Goal: Transaction & Acquisition: Obtain resource

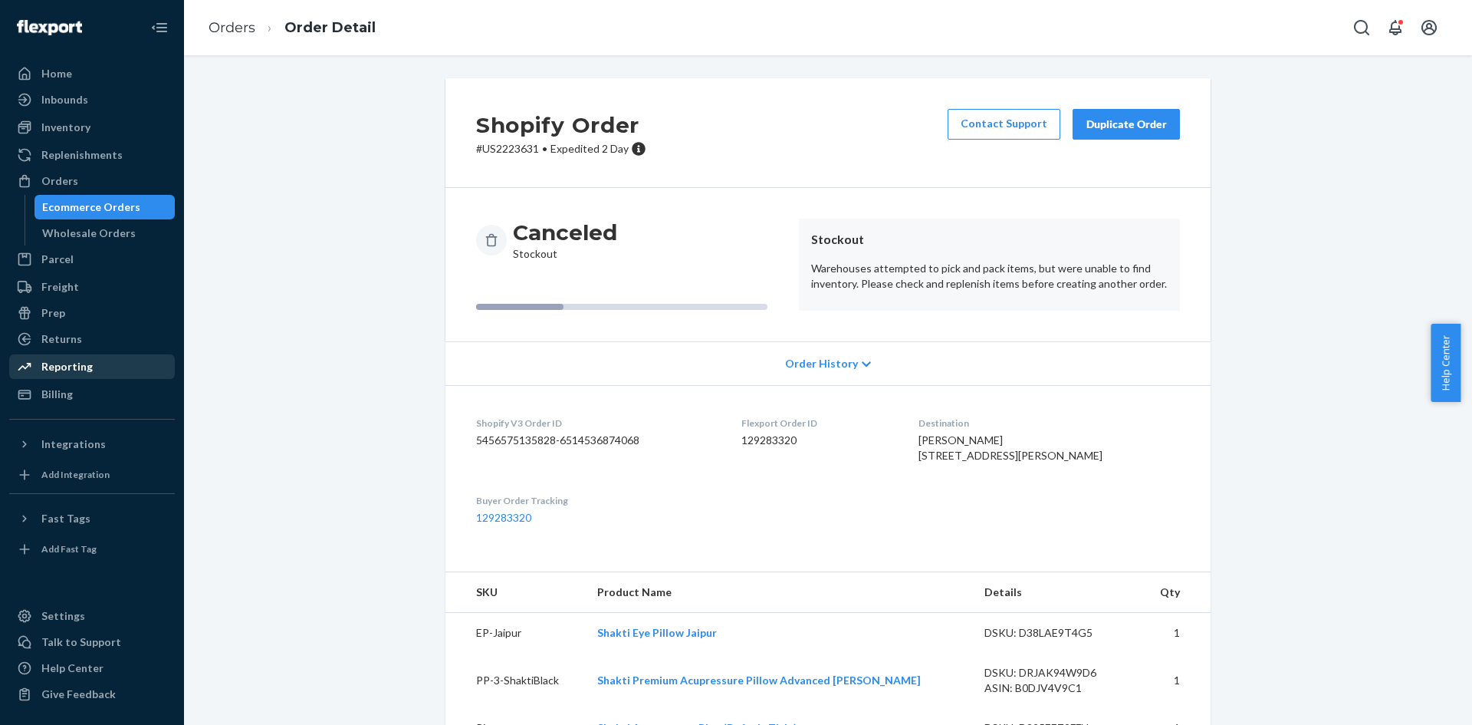
click at [55, 362] on div "Reporting" at bounding box center [66, 366] width 51 height 15
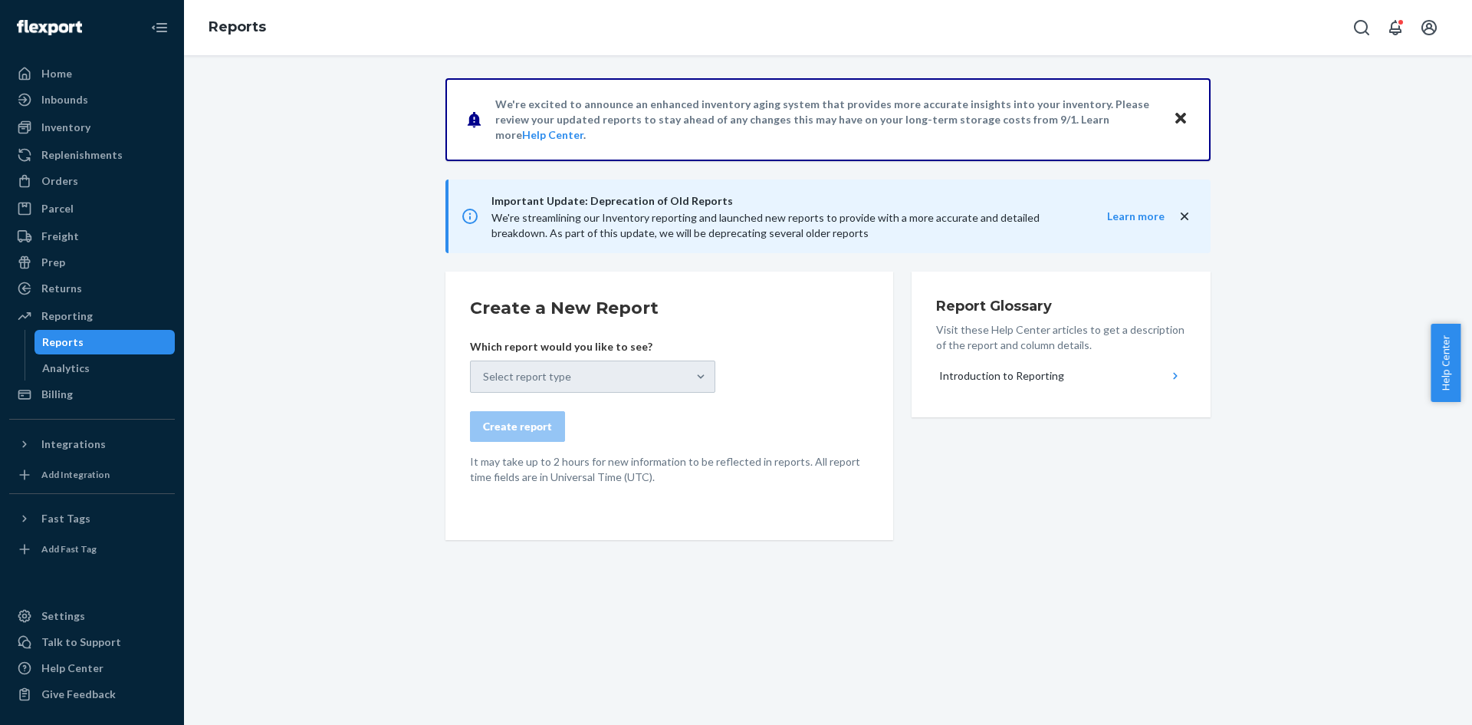
click at [665, 370] on div "Select report type" at bounding box center [592, 376] width 245 height 32
click at [705, 386] on div "Select report type" at bounding box center [592, 376] width 245 height 32
click at [685, 384] on div "Select report type" at bounding box center [592, 376] width 245 height 32
click at [686, 384] on div "Select report type" at bounding box center [592, 376] width 245 height 32
click at [1180, 122] on icon "Close" at bounding box center [1180, 118] width 11 height 11
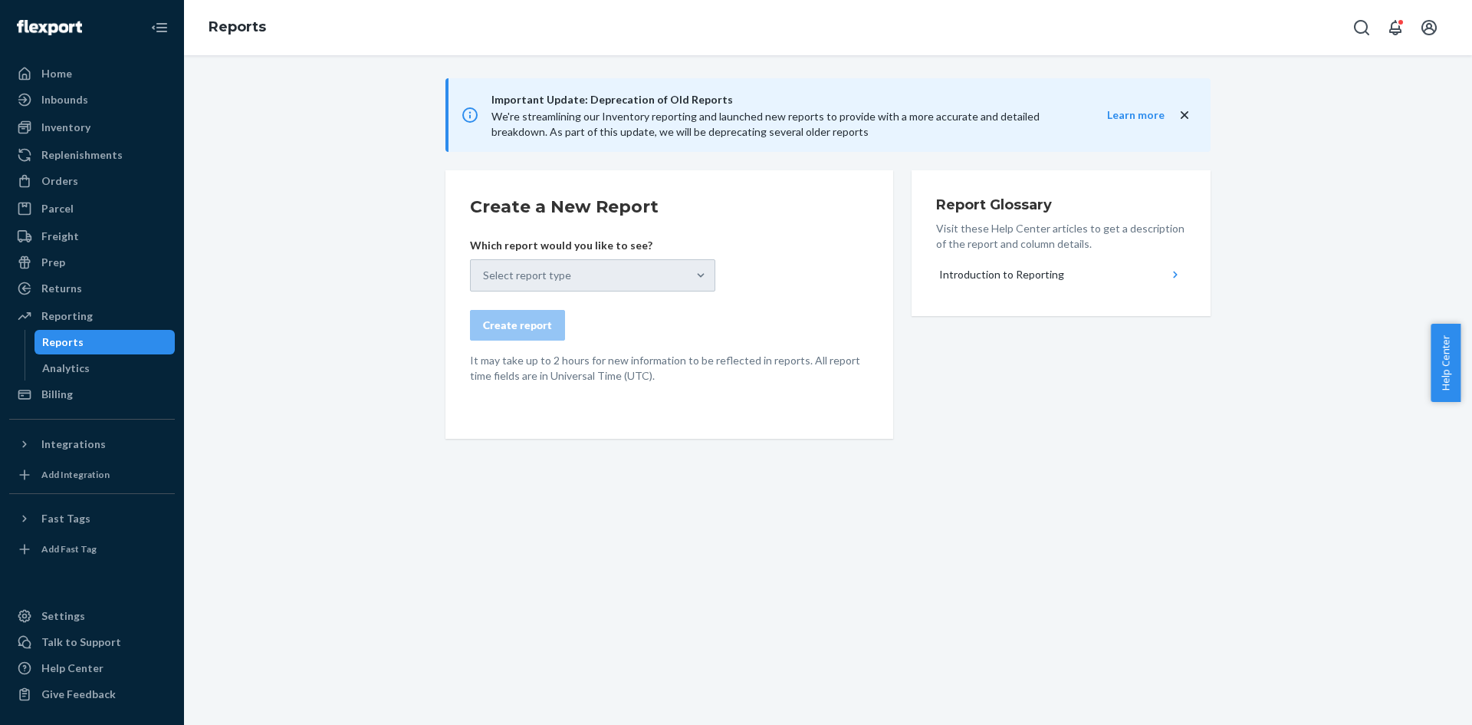
click at [628, 280] on div "Select report type" at bounding box center [592, 275] width 245 height 32
click at [50, 368] on div "Analytics" at bounding box center [66, 367] width 48 height 15
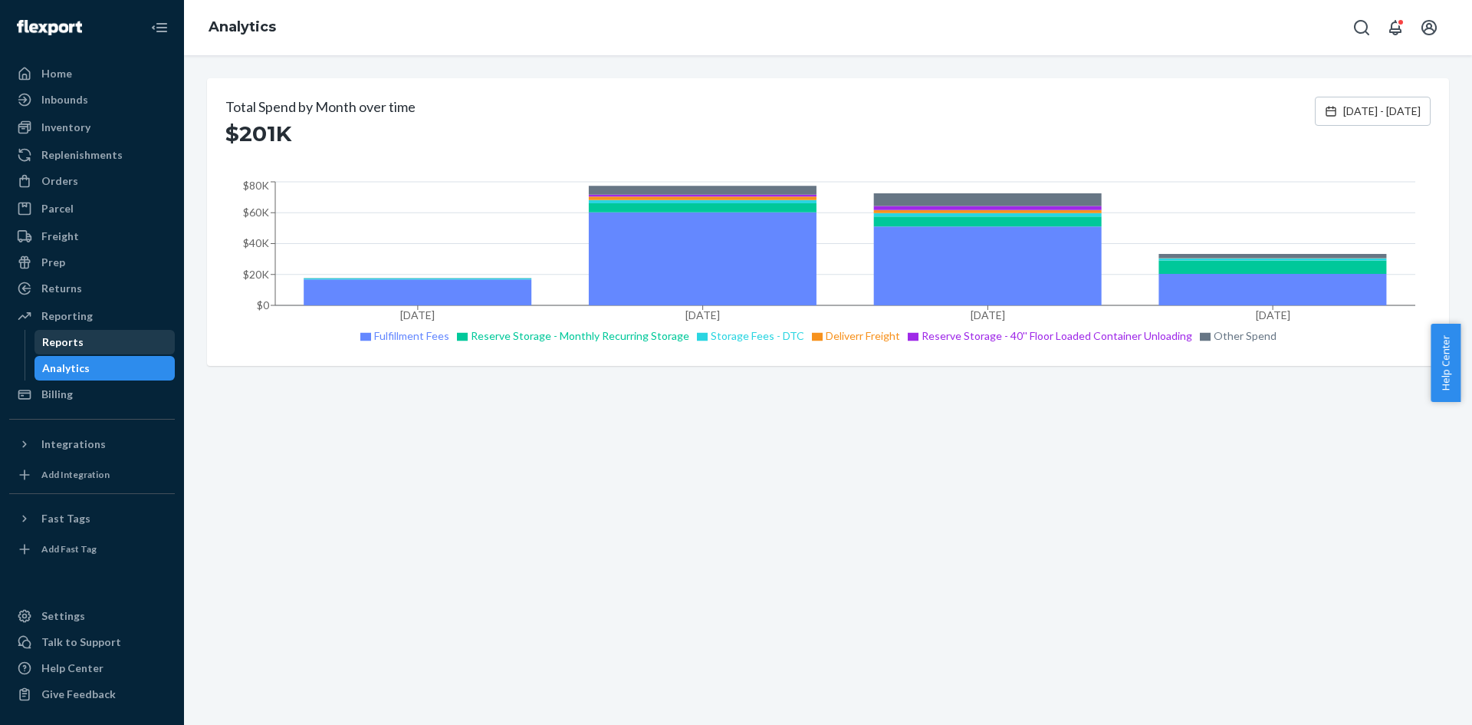
click at [91, 346] on div "Reports" at bounding box center [105, 341] width 138 height 21
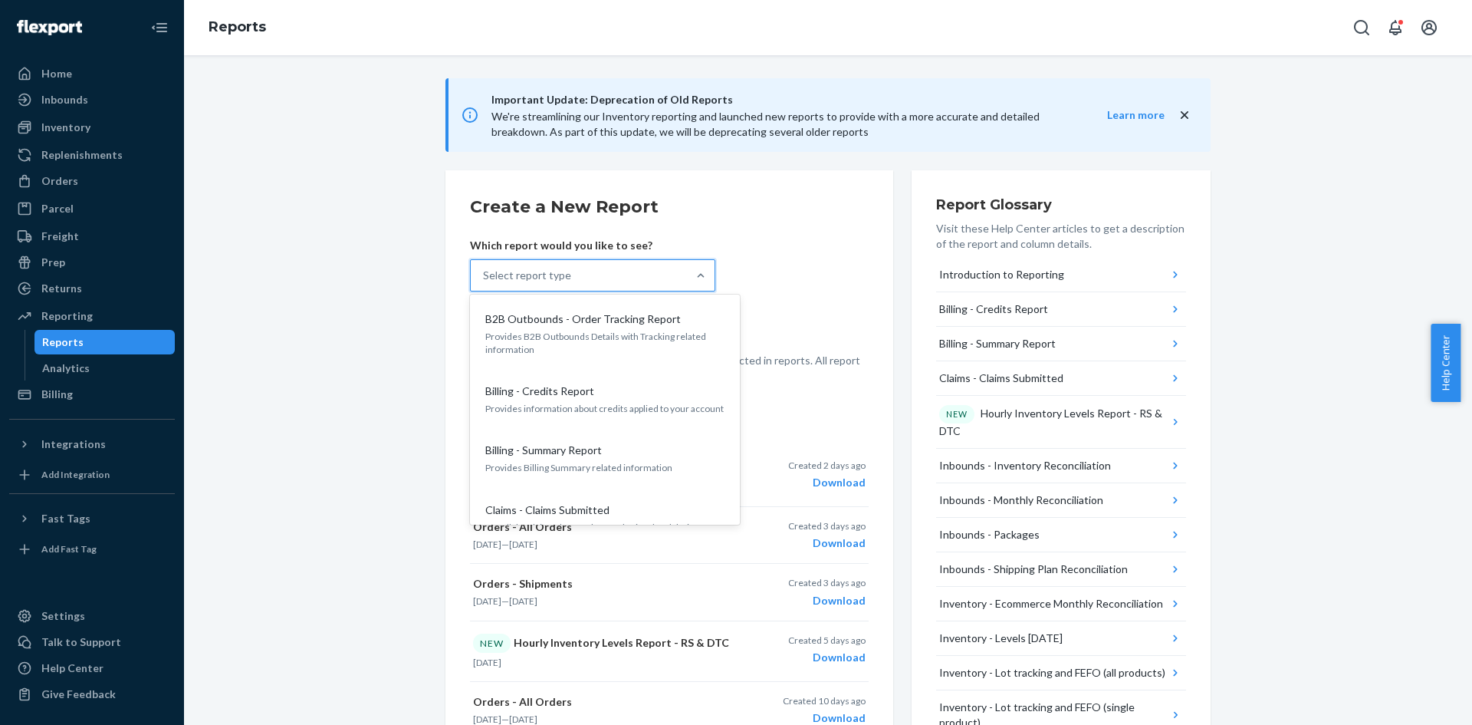
click at [639, 272] on div "Select report type" at bounding box center [579, 275] width 216 height 31
click at [485, 272] on input "option B2B Outbounds - Order Tracking Report focused, 1 of 32. 32 results avail…" at bounding box center [484, 275] width 2 height 15
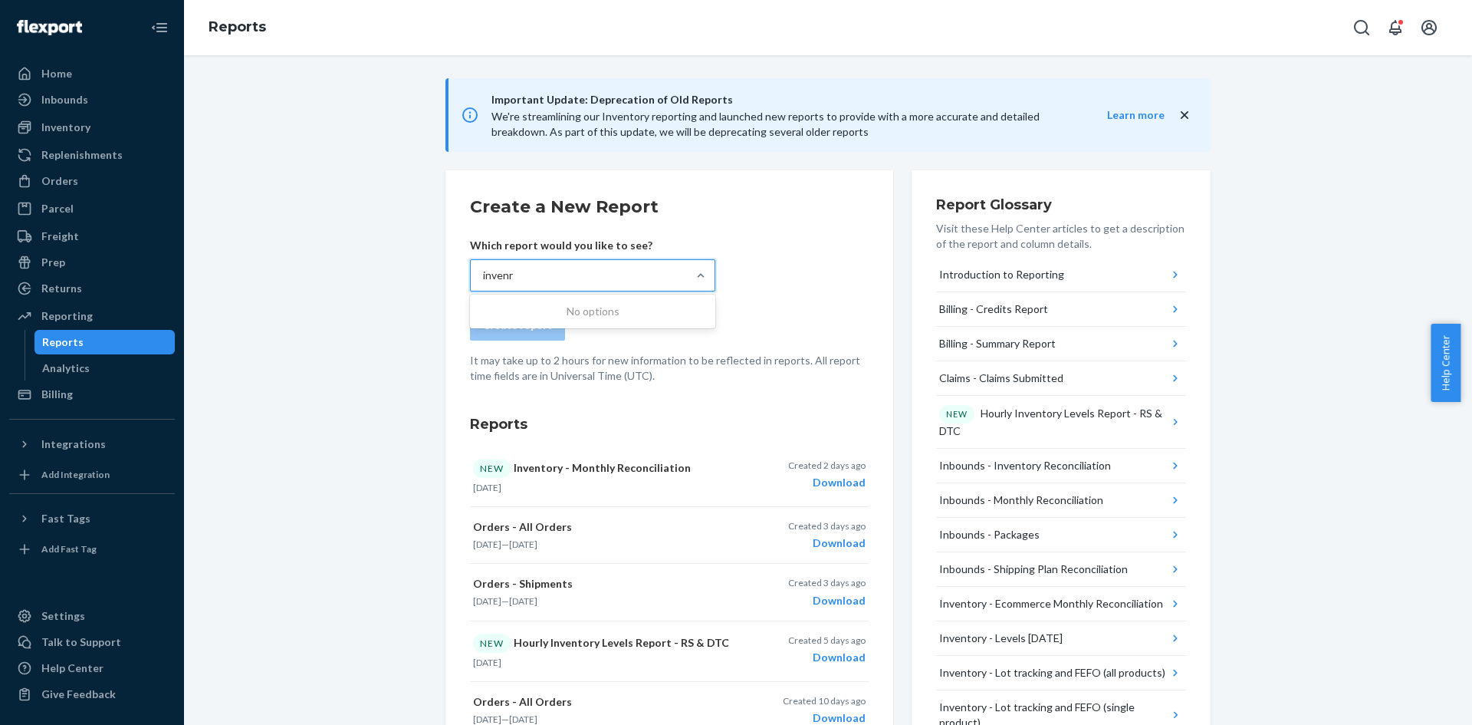
type input "inven"
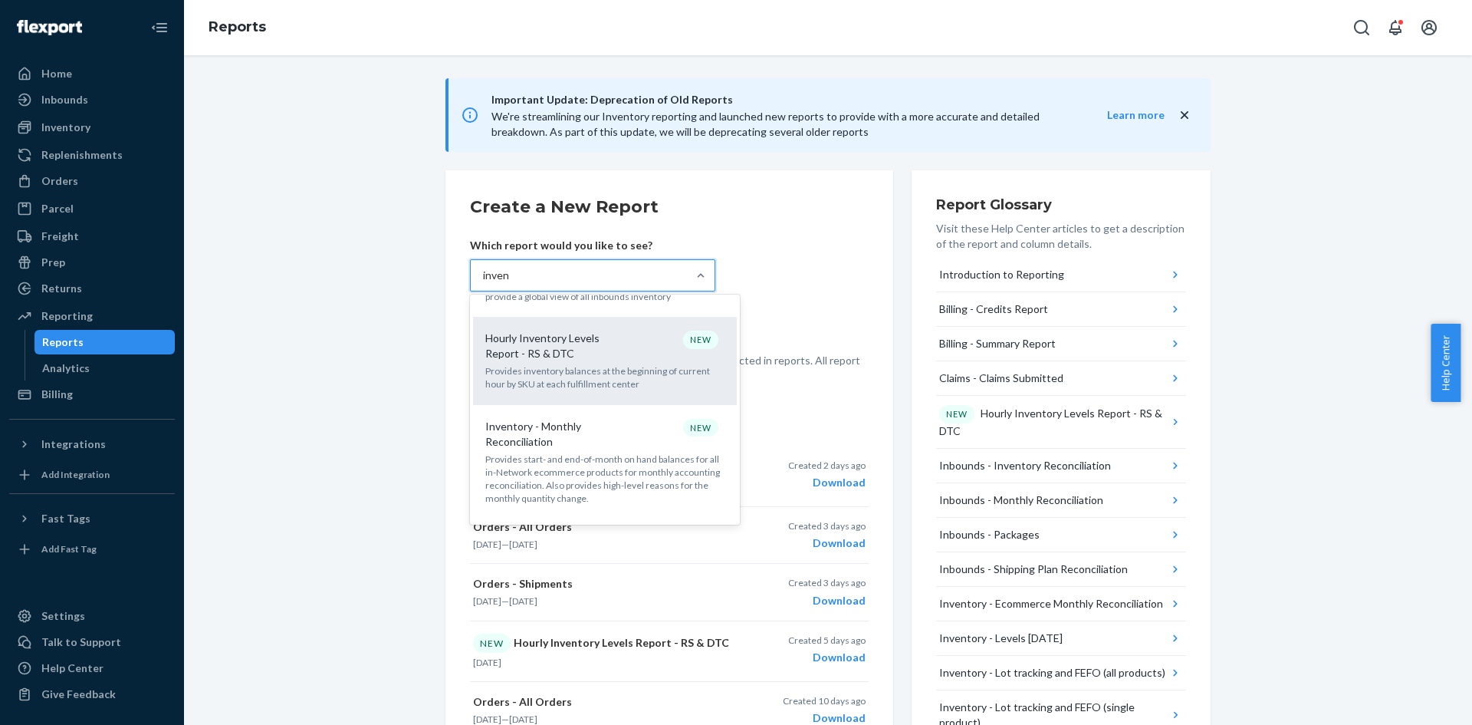
scroll to position [77, 0]
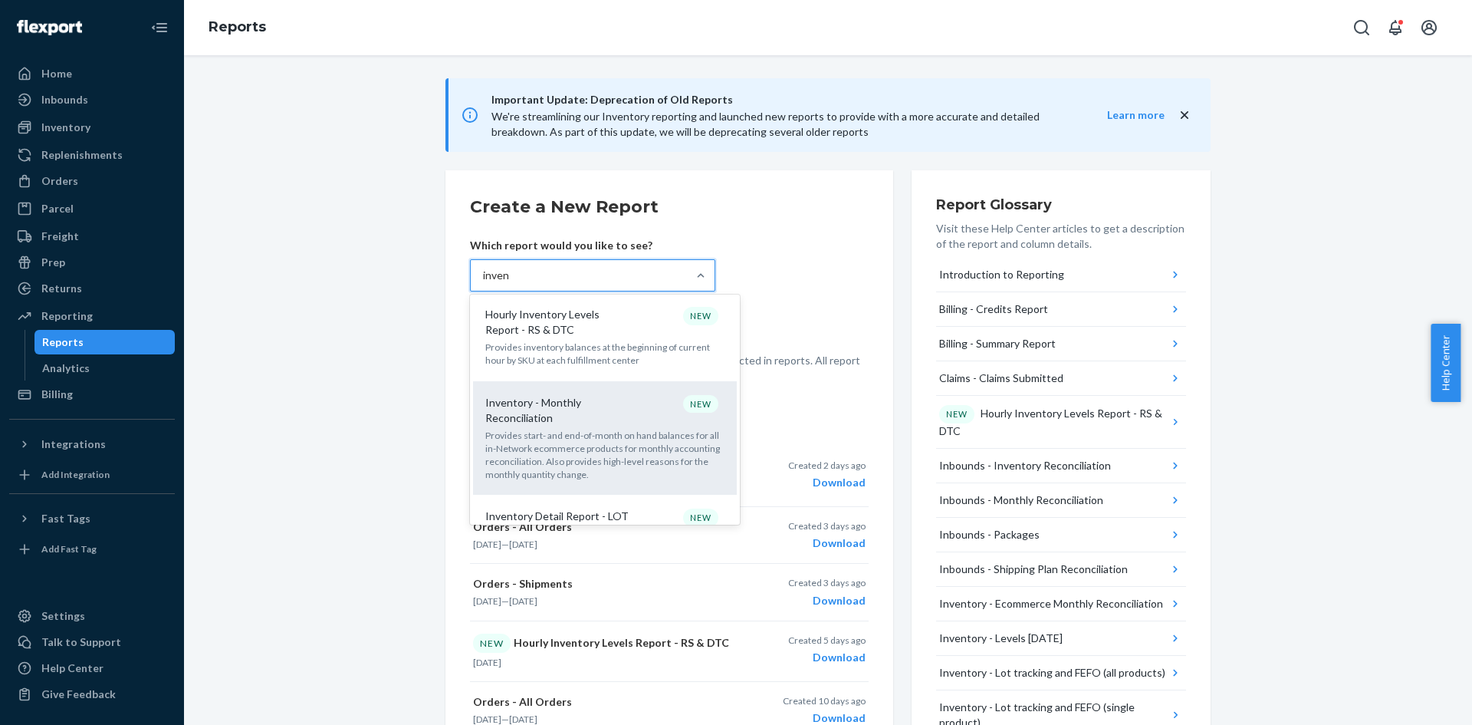
click at [651, 477] on p "Provides start- and end-of-month on hand balances for all in-Network ecommerce …" at bounding box center [604, 455] width 239 height 53
click at [510, 283] on input "inven" at bounding box center [496, 275] width 27 height 15
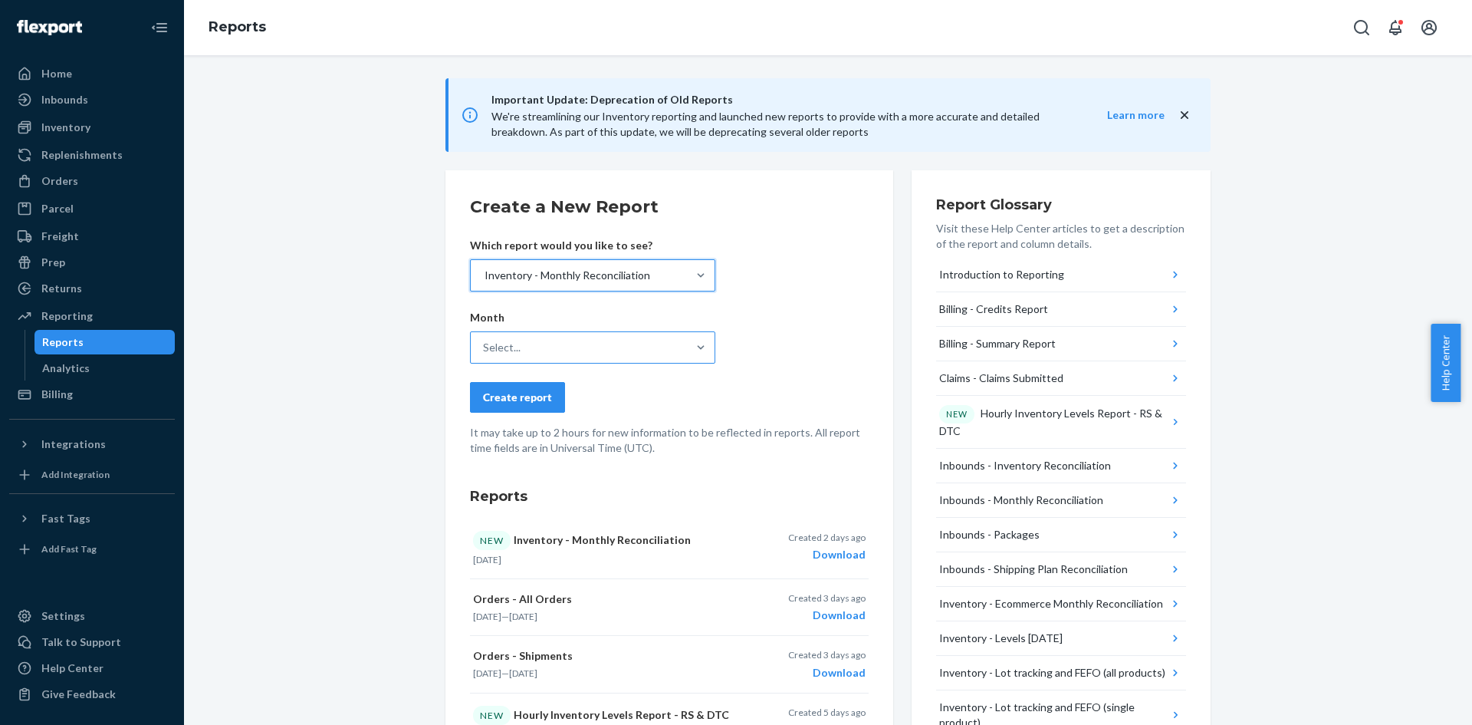
click at [531, 350] on div "Select..." at bounding box center [579, 347] width 216 height 31
click at [485, 350] on input "Select..." at bounding box center [484, 347] width 2 height 15
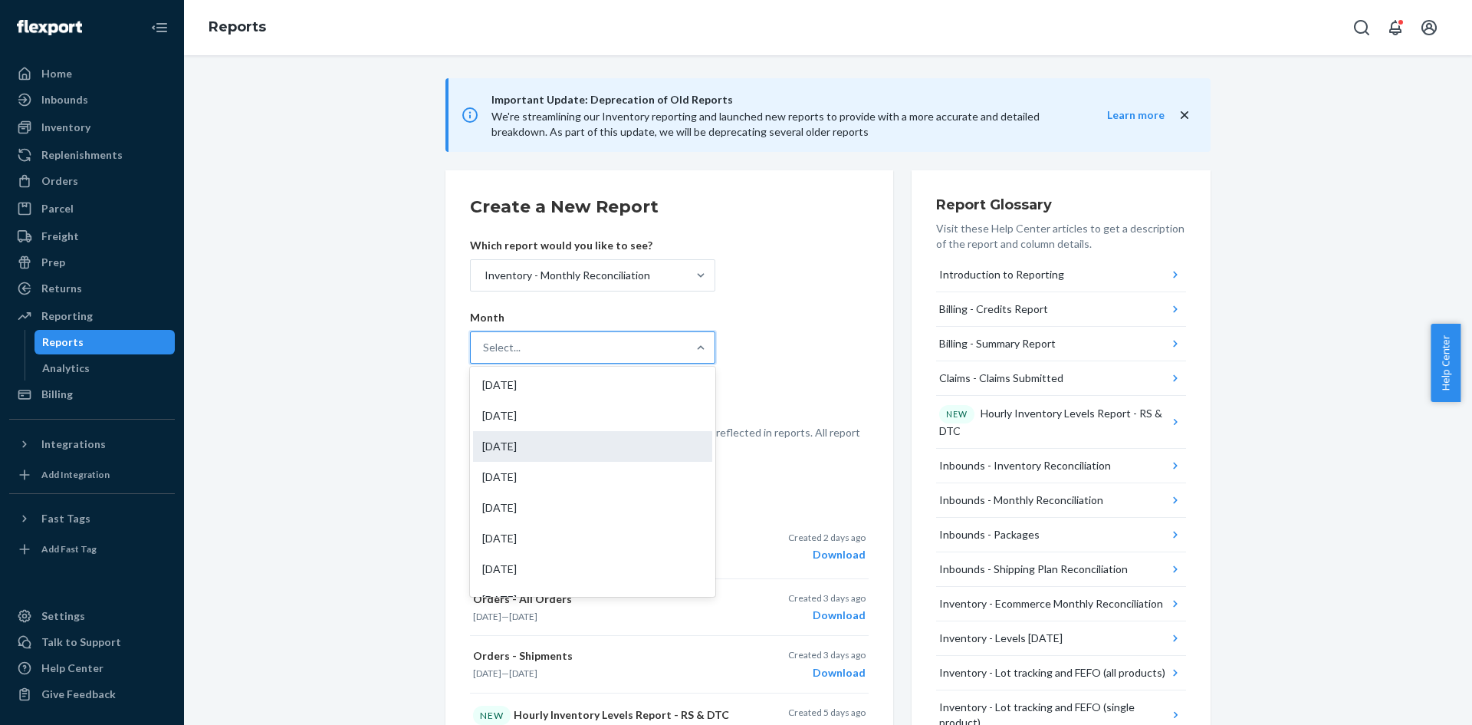
click at [527, 440] on div "[DATE]" at bounding box center [592, 446] width 239 height 31
click at [485, 355] on input "option [DATE] focused, 3 of 18. 18 results available. Use Up and Down to choose…" at bounding box center [484, 347] width 2 height 15
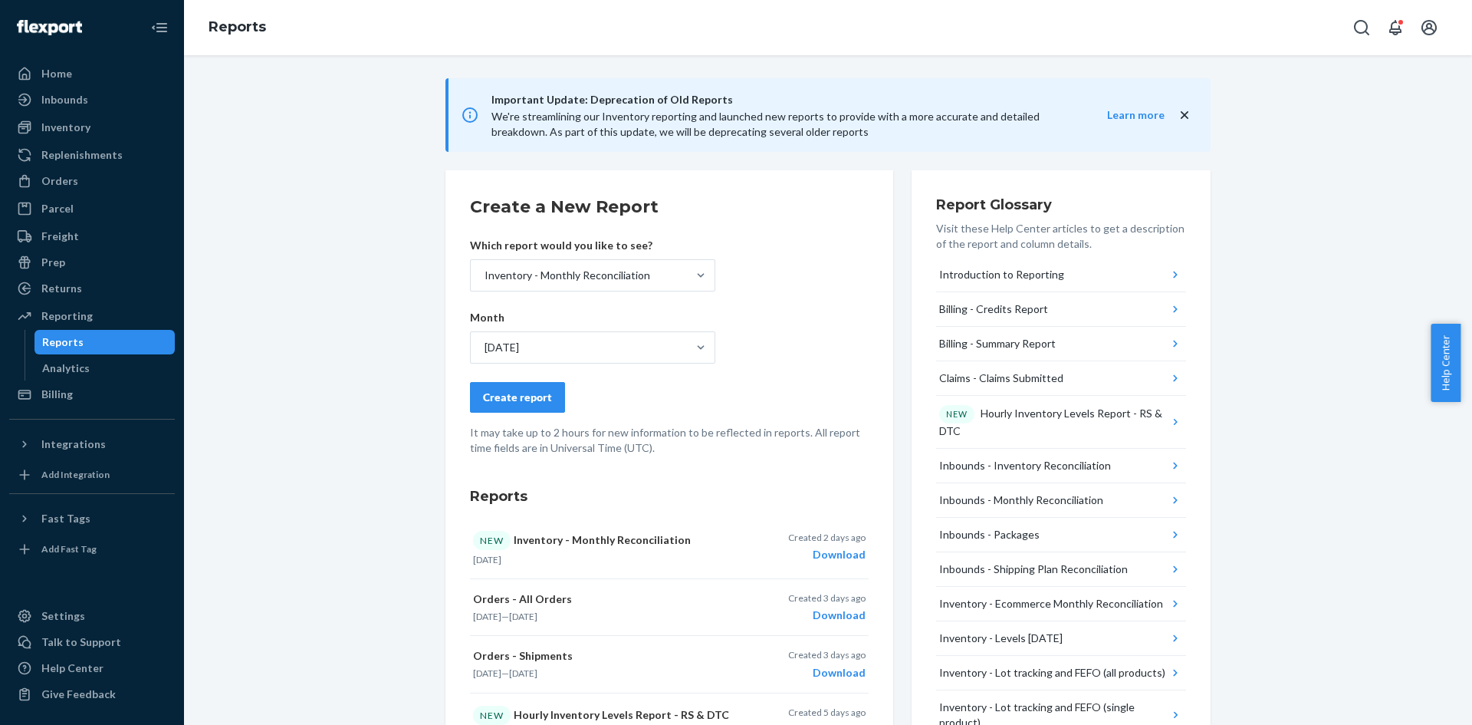
click at [495, 397] on div "Create report" at bounding box center [517, 396] width 69 height 15
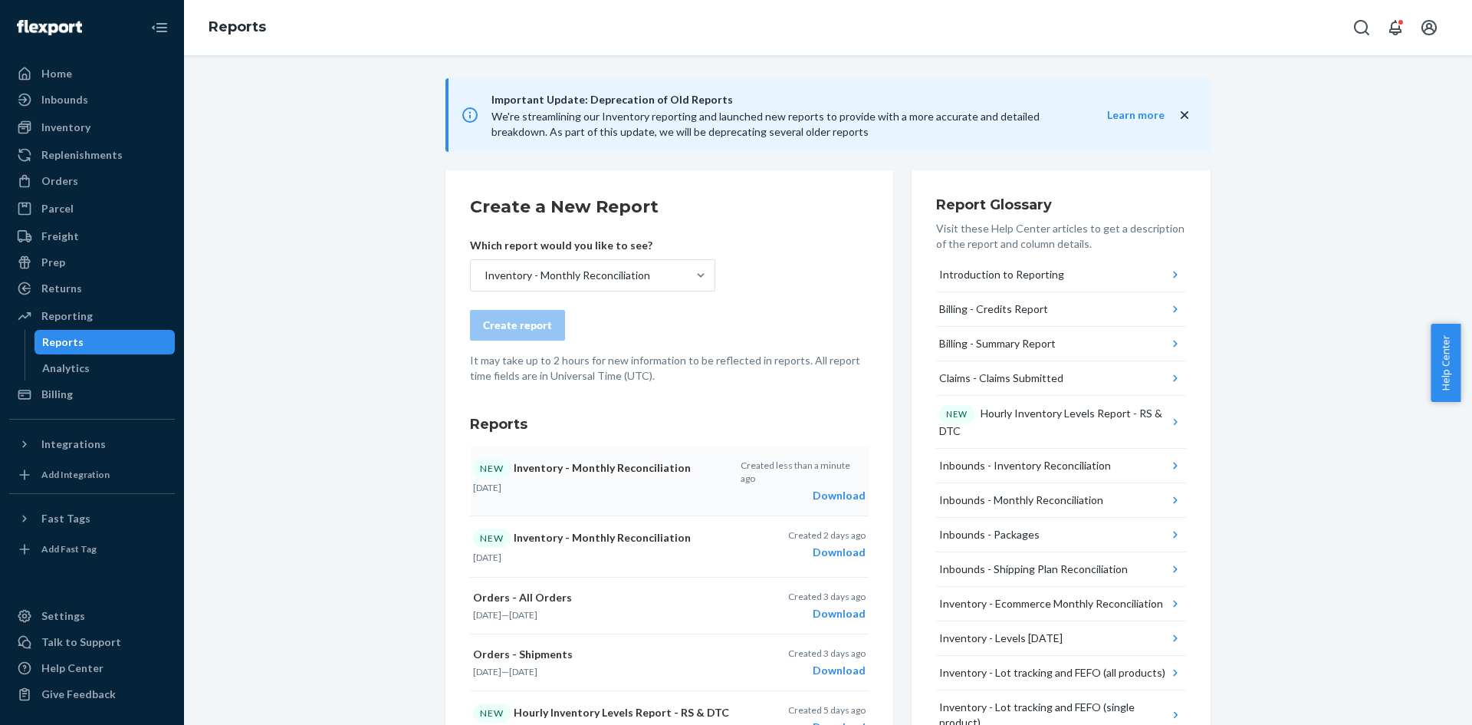
click at [830, 488] on div "Download" at bounding box center [803, 495] width 125 height 15
click at [71, 133] on div "Inventory" at bounding box center [65, 127] width 49 height 15
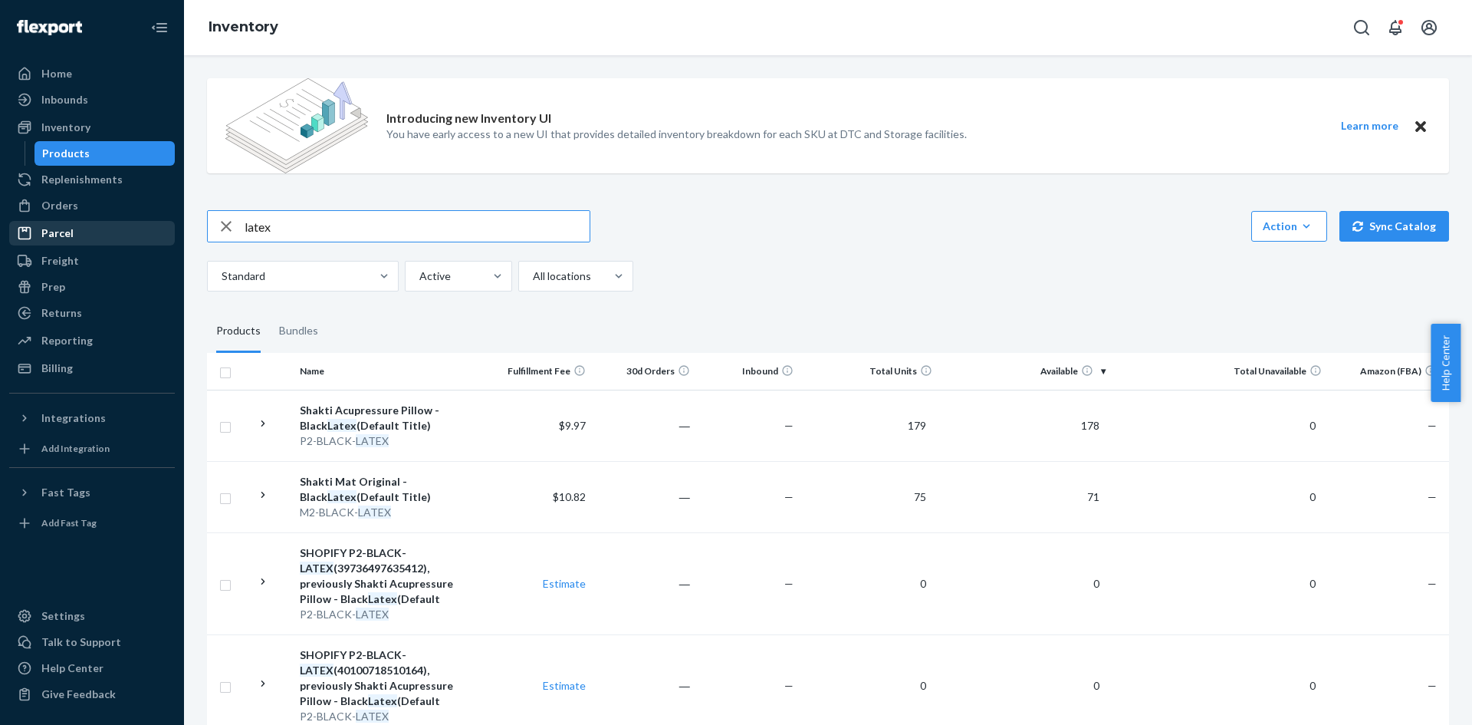
drag, startPoint x: 301, startPoint y: 226, endPoint x: 120, endPoint y: 222, distance: 181.8
click at [120, 222] on div "Home Inbounds Shipping Plans Problems Inventory Products Replenishments Orders …" at bounding box center [736, 362] width 1472 height 725
type input "tulsi"
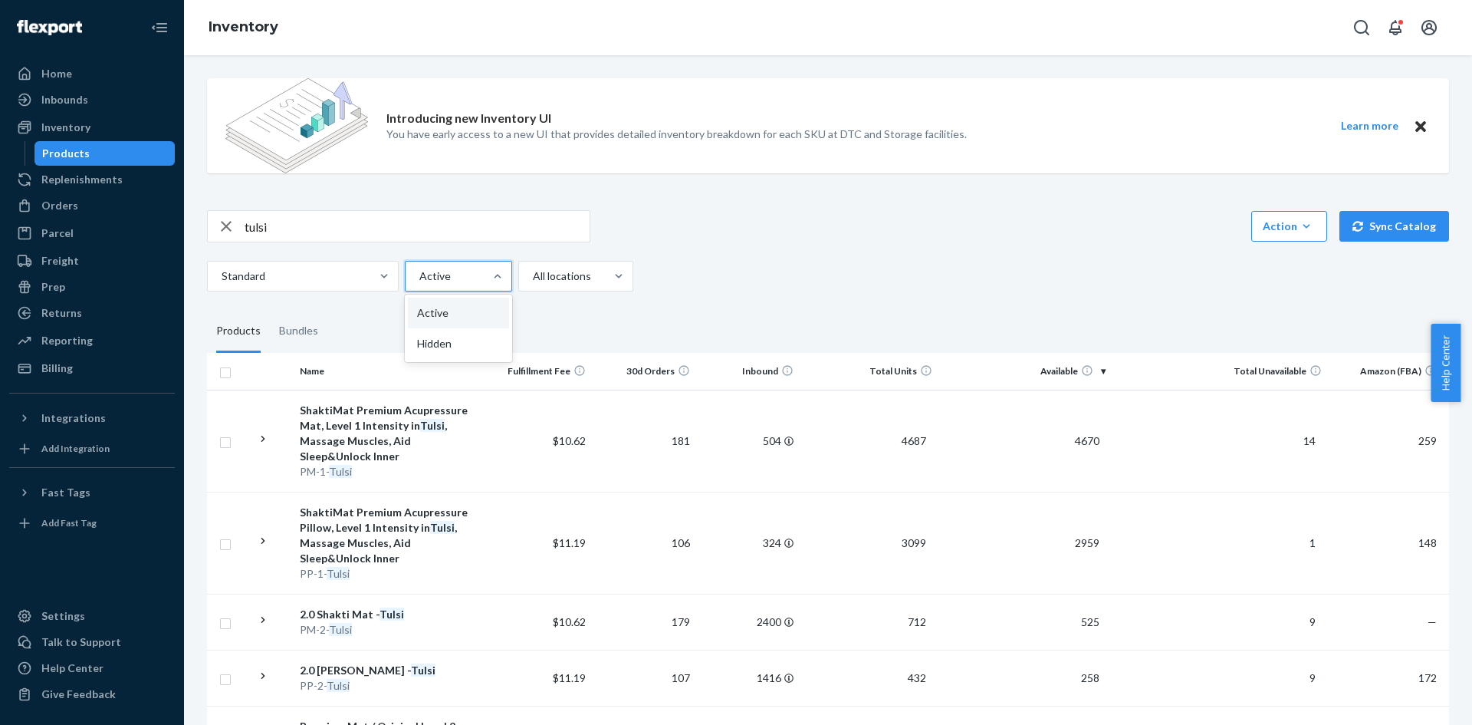
click at [452, 268] on div at bounding box center [457, 276] width 78 height 18
click at [419, 268] on input "option Active focused, 1 of 2. 2 results available. Use Up and Down to choose o…" at bounding box center [419, 275] width 2 height 15
click at [433, 278] on div at bounding box center [457, 276] width 78 height 18
click at [419, 278] on input "option Active focused, 1 of 2. 2 results available. Use Up and Down to choose o…" at bounding box center [419, 275] width 2 height 15
click at [439, 275] on div at bounding box center [457, 276] width 78 height 18
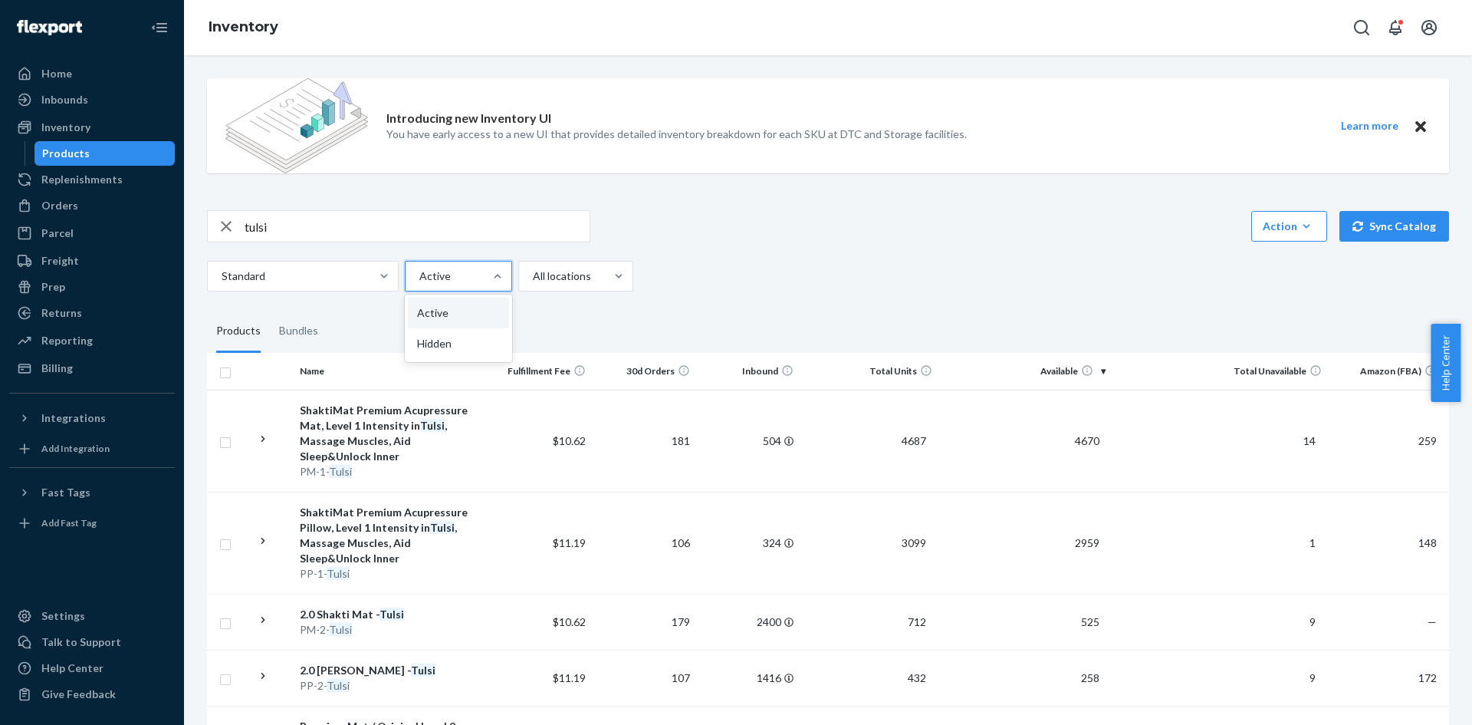
click at [419, 275] on input "option Active focused, 1 of 2. 2 results available. Use Up and Down to choose o…" at bounding box center [419, 275] width 2 height 15
click at [448, 337] on div "Hidden" at bounding box center [458, 343] width 101 height 31
click at [419, 284] on input "option Hidden focused, 2 of 2. 2 results available. Use Up and Down to choose o…" at bounding box center [419, 275] width 2 height 15
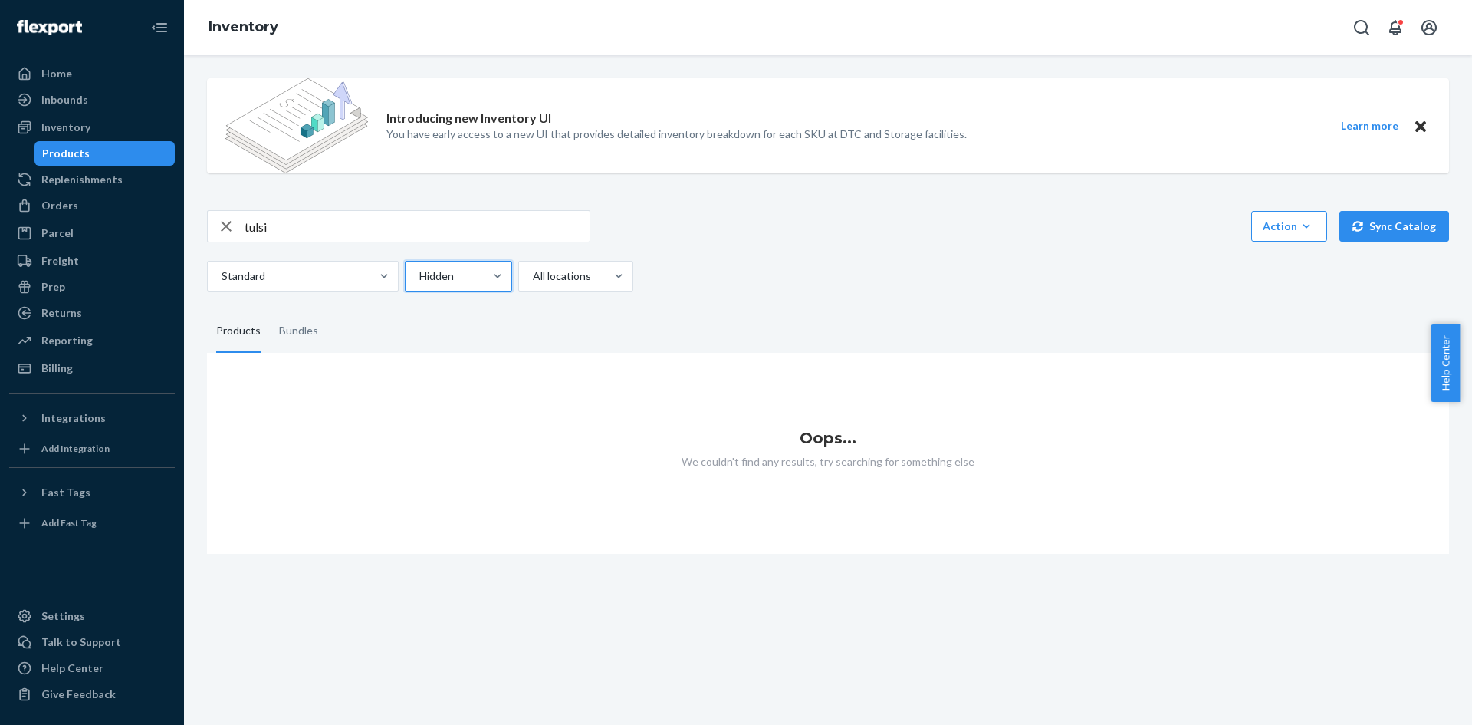
click at [458, 290] on div "Hidden" at bounding box center [458, 276] width 107 height 31
click at [419, 284] on input "option Hidden, selected. 0 results available. Select is focused ,type to refine…" at bounding box center [419, 275] width 2 height 15
click at [452, 312] on div "Active" at bounding box center [458, 312] width 101 height 31
click at [419, 284] on input "option Hidden, selected. option Active focused, 1 of 2. 2 results available. Us…" at bounding box center [419, 275] width 2 height 15
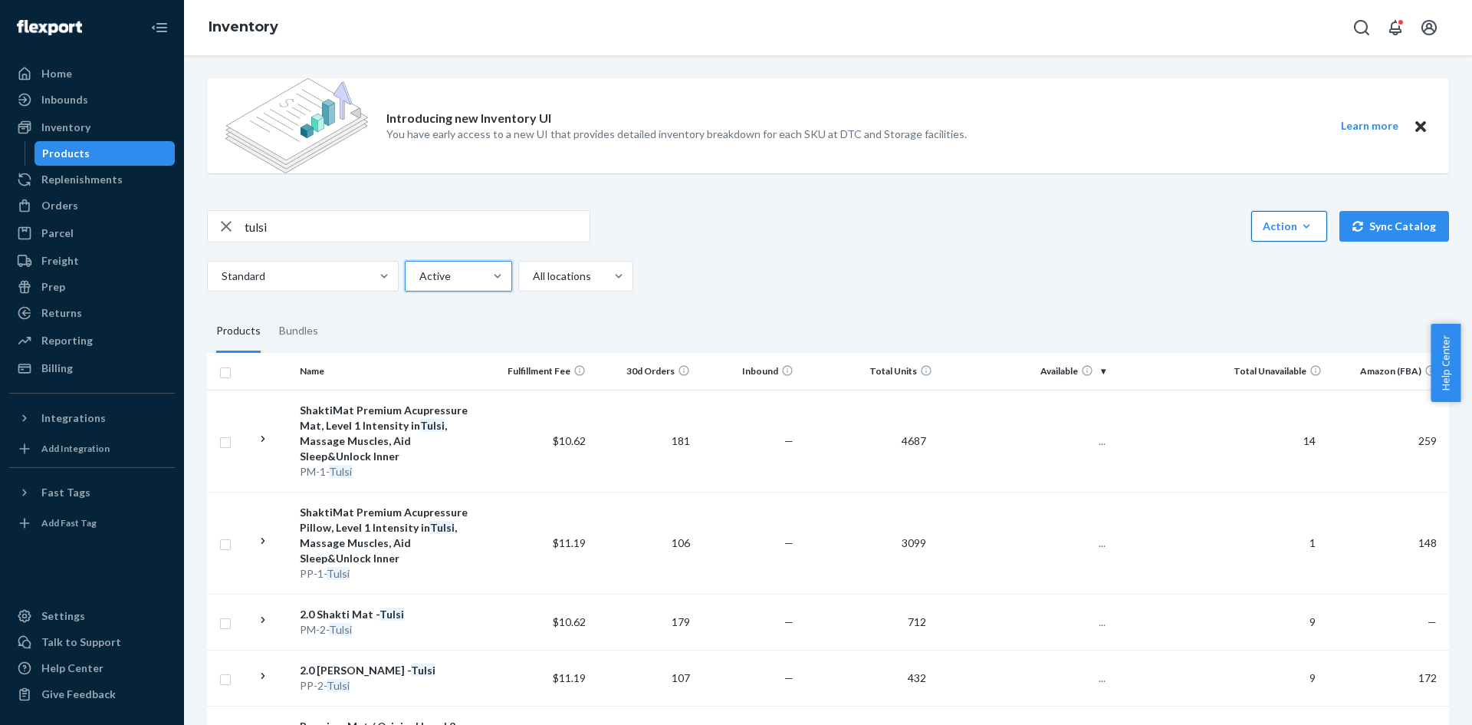
click at [1281, 219] on div "Action" at bounding box center [1289, 226] width 53 height 15
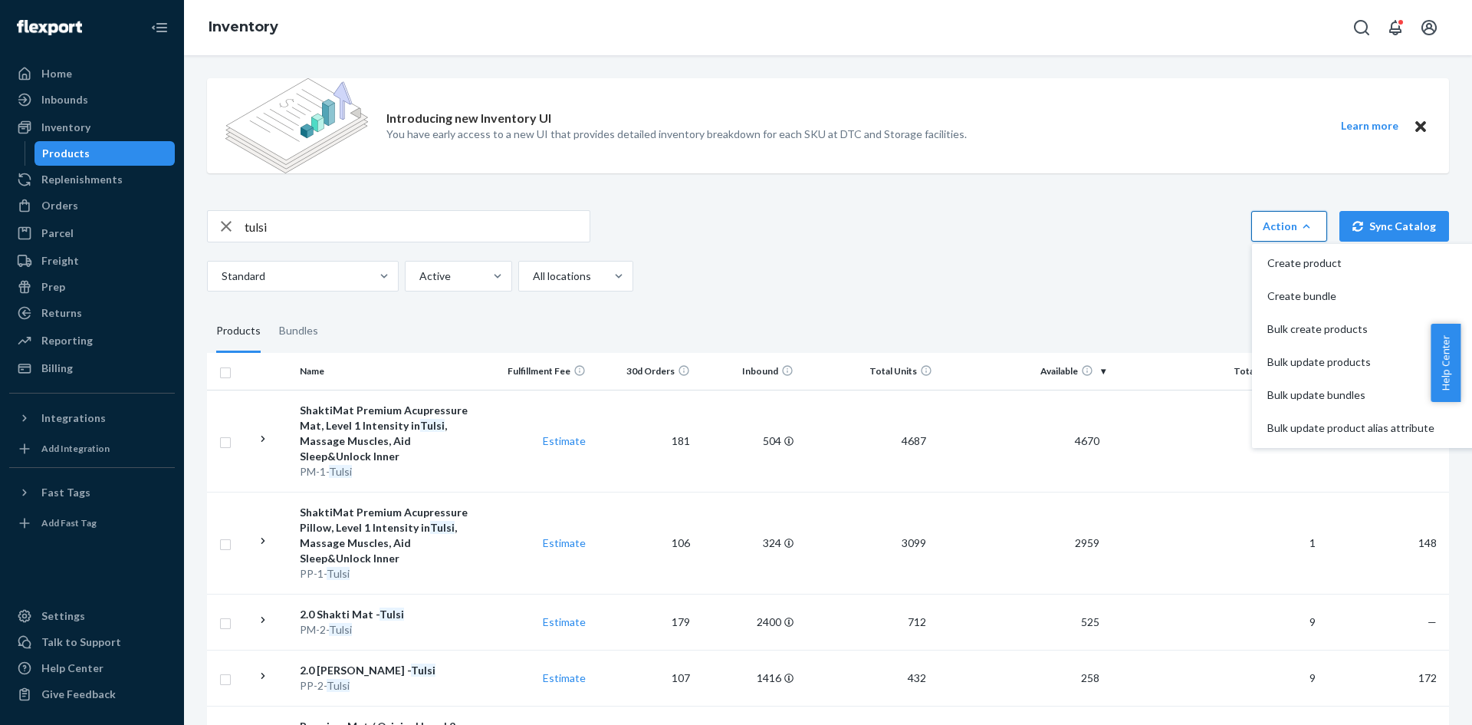
click at [1281, 219] on div "Action" at bounding box center [1289, 226] width 53 height 15
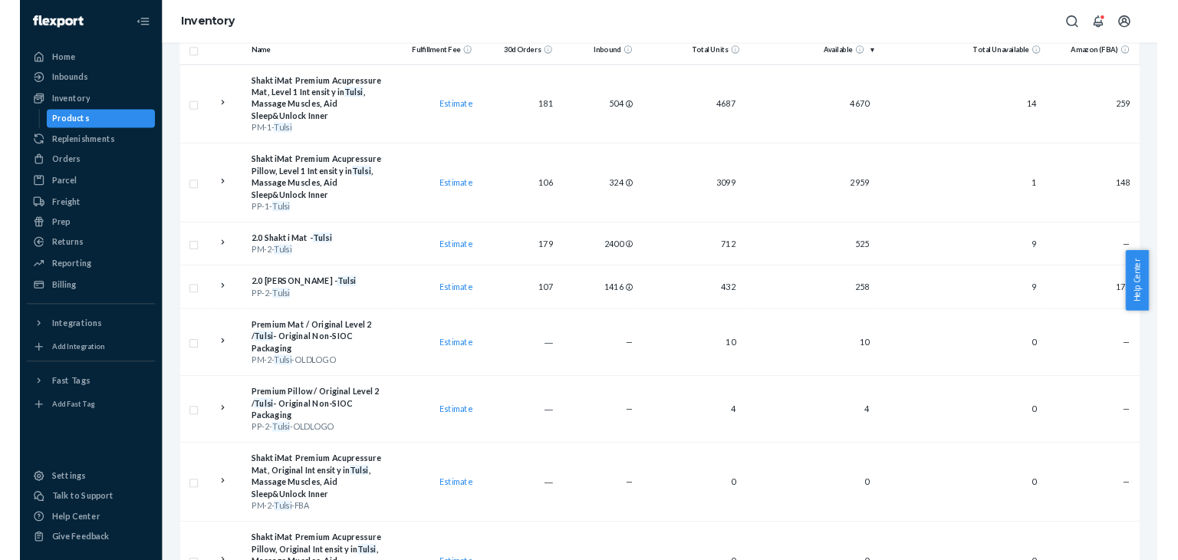
scroll to position [307, 0]
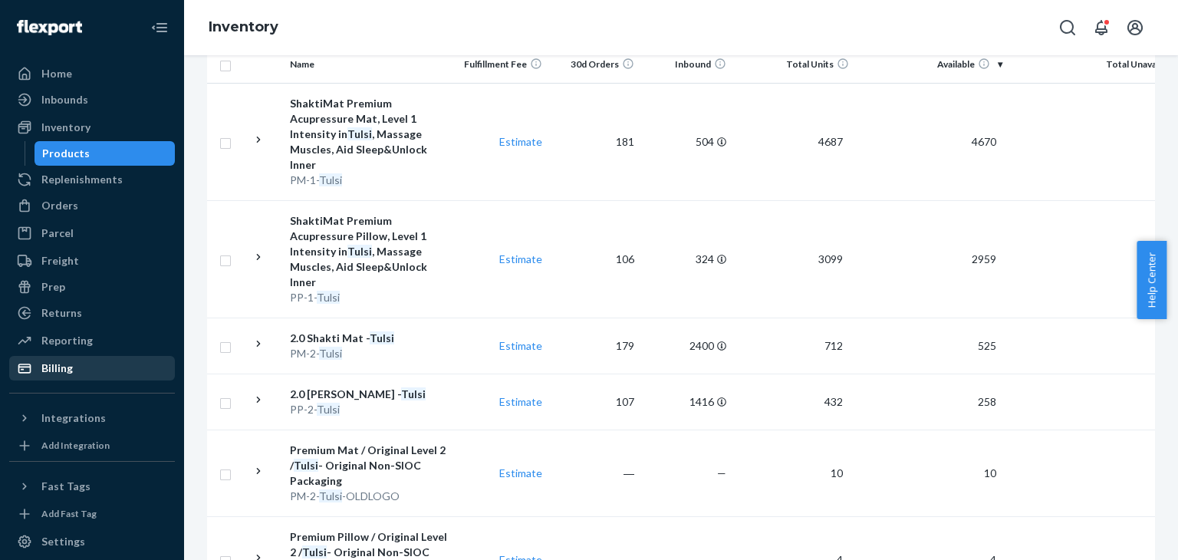
click at [82, 374] on div "Billing" at bounding box center [92, 367] width 163 height 21
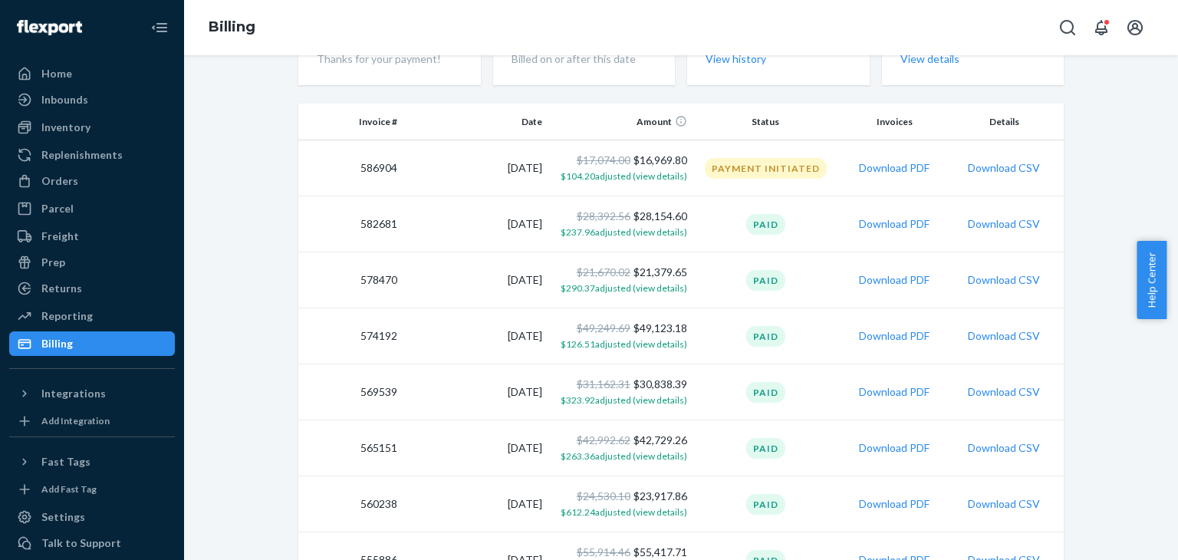
scroll to position [230, 0]
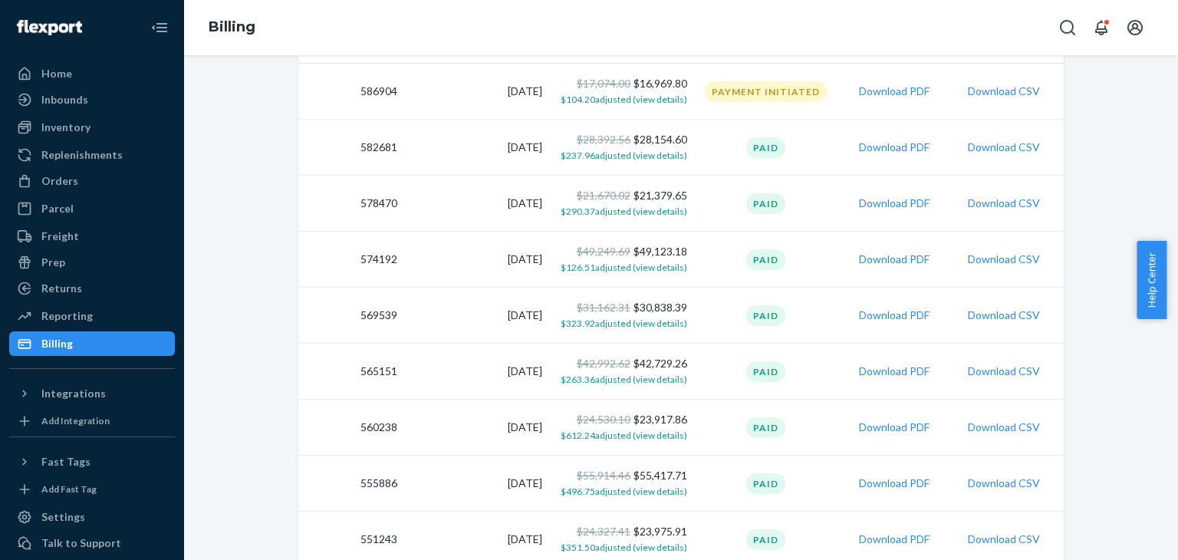
click at [521, 313] on td "[DATE]" at bounding box center [475, 316] width 145 height 56
click at [887, 260] on button "Download PDF" at bounding box center [894, 258] width 71 height 15
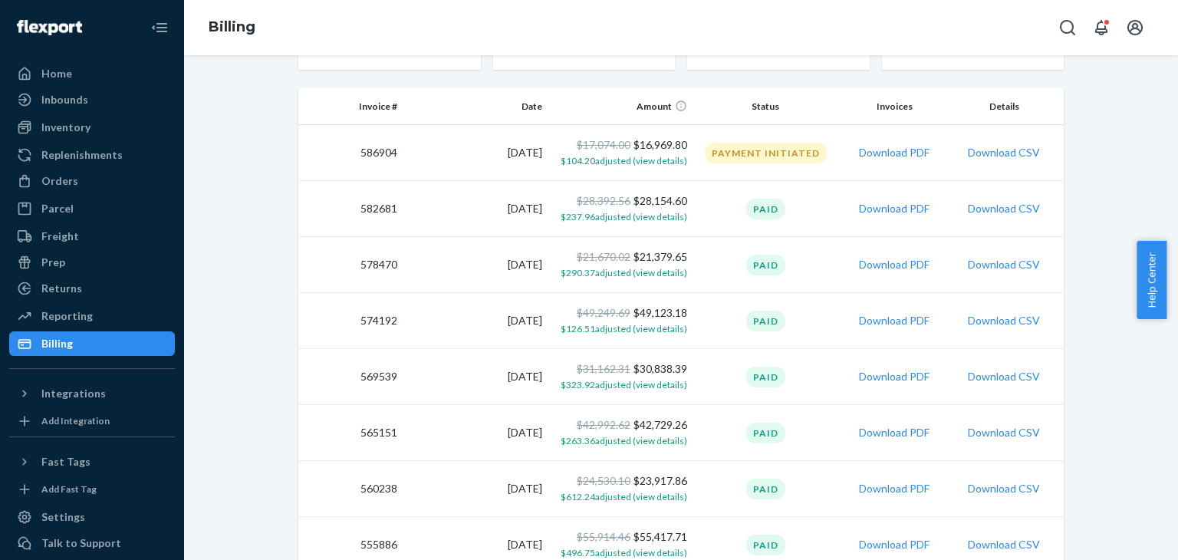
scroll to position [77, 0]
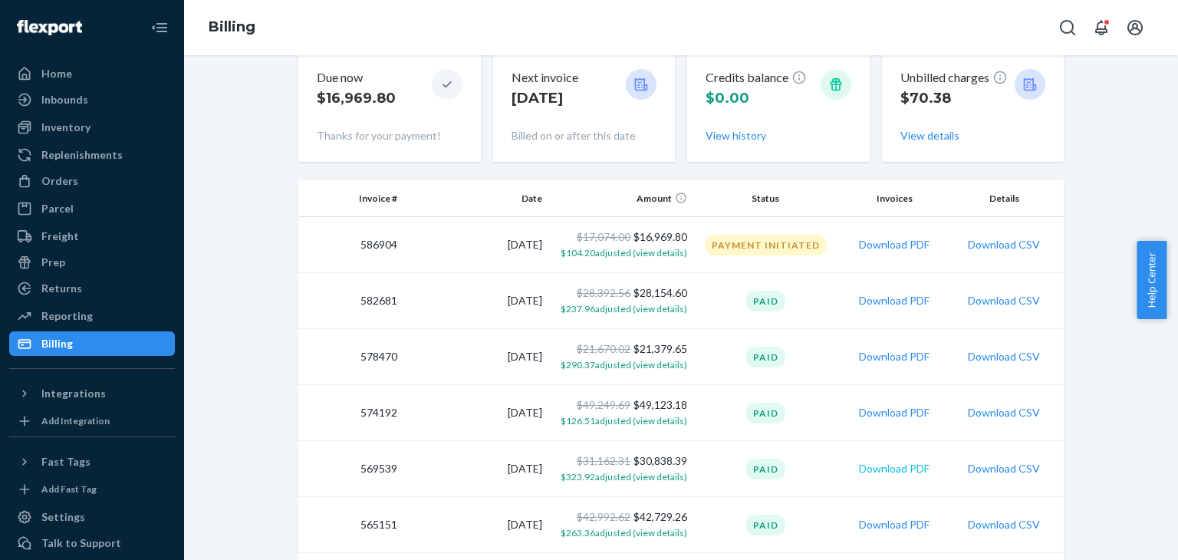
click at [904, 470] on button "Download PDF" at bounding box center [894, 468] width 71 height 15
drag, startPoint x: 398, startPoint y: 413, endPoint x: 337, endPoint y: 418, distance: 60.7
click at [337, 418] on tr "574192 [DATE] $49,249.69 $49,123.18 $126.51 adjusted (view details) Paid Downlo…" at bounding box center [680, 413] width 765 height 56
copy td "574192"
